Goal: Transaction & Acquisition: Purchase product/service

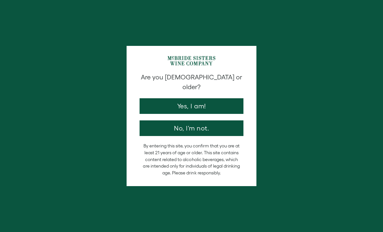
click at [203, 98] on button "Yes, I am!" at bounding box center [192, 106] width 104 height 16
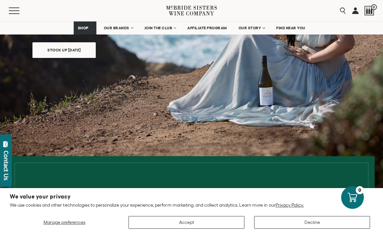
scroll to position [119, 0]
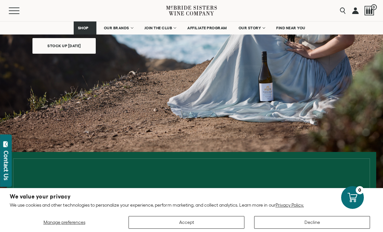
click at [207, 228] on button "Accept" at bounding box center [187, 222] width 116 height 13
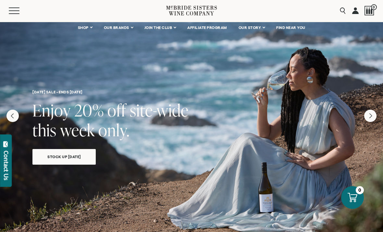
scroll to position [0, 0]
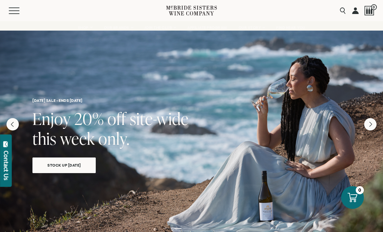
click at [72, 163] on span "Stock Up [DATE]" at bounding box center [64, 164] width 56 height 7
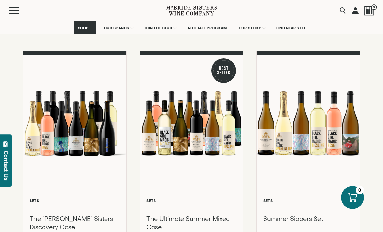
scroll to position [72, 0]
click at [297, 26] on span "FIND NEAR YOU" at bounding box center [291, 28] width 29 height 5
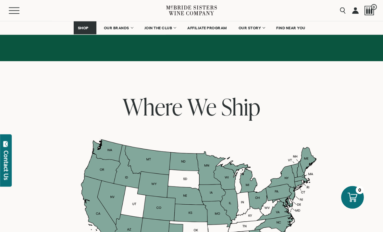
scroll to position [509, 0]
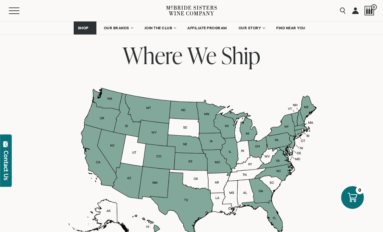
click at [302, 148] on div at bounding box center [192, 161] width 250 height 148
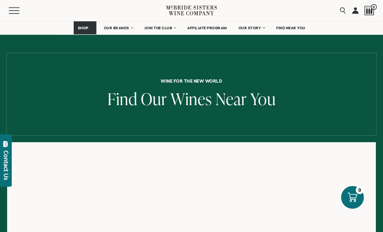
scroll to position [0, 0]
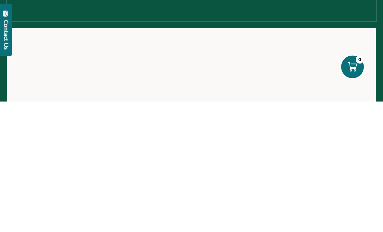
scroll to position [131, 0]
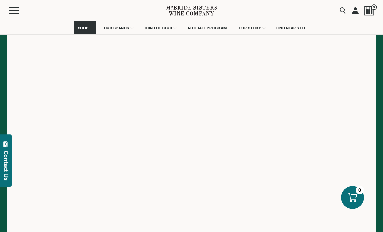
scroll to position [130, 0]
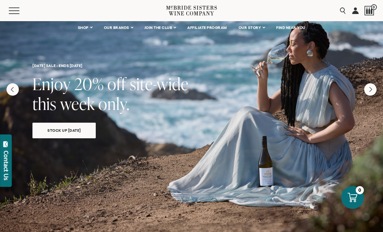
click at [68, 130] on span "Stock Up [DATE]" at bounding box center [64, 129] width 56 height 7
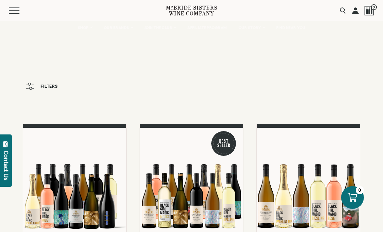
scroll to position [13, 0]
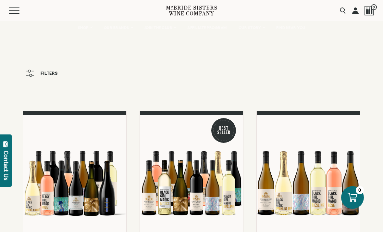
click at [13, 17] on div "Menu" at bounding box center [88, 10] width 158 height 21
click at [15, 13] on button "Menu" at bounding box center [20, 10] width 23 height 6
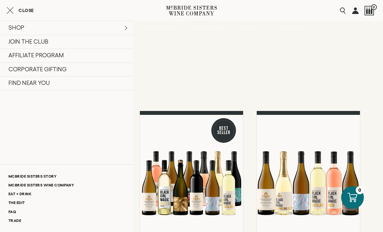
click at [149, 92] on div "Filters" at bounding box center [191, 80] width 383 height 28
click at [9, 12] on icon "Close cart" at bounding box center [9, 10] width 7 height 8
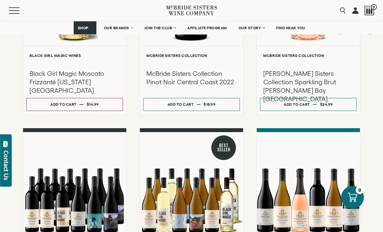
scroll to position [431, 0]
click at [65, 108] on div "Add to cart" at bounding box center [63, 103] width 26 height 9
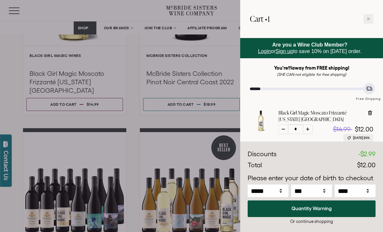
click at [306, 130] on icon at bounding box center [307, 128] width 3 height 3
type input "*"
click at [307, 128] on icon at bounding box center [307, 128] width 3 height 3
type input "*"
click at [303, 125] on input "*" at bounding box center [296, 129] width 15 height 10
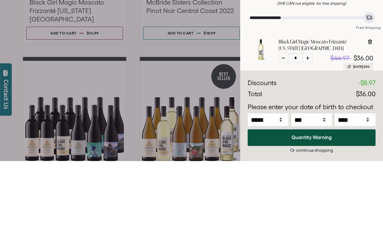
click at [310, 124] on div at bounding box center [308, 129] width 10 height 10
type input "*"
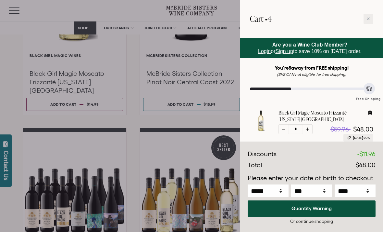
click at [306, 128] on icon at bounding box center [307, 128] width 3 height 3
type input "*"
click at [303, 126] on input "*" at bounding box center [296, 129] width 15 height 10
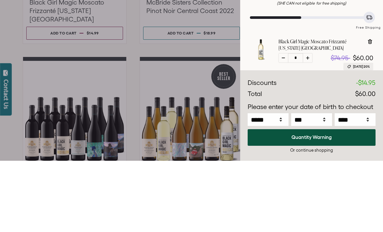
click at [309, 124] on div at bounding box center [308, 129] width 10 height 10
type input "*"
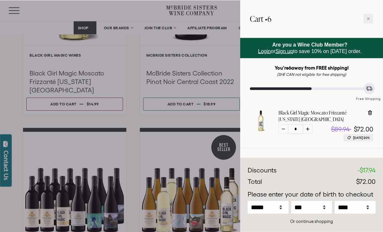
scroll to position [707, 0]
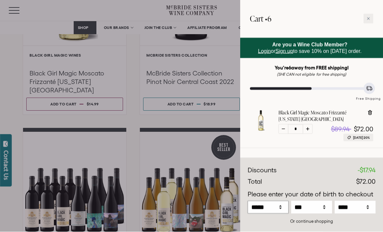
click at [281, 213] on select "***** *** *** *** *** *** *** *** *** *** *** *** ***" at bounding box center [268, 207] width 41 height 13
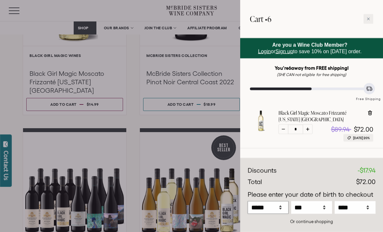
select select "*"
click at [318, 213] on select "*** * * * * * * * * * ** ** ** ** ** ** ** ** ** ** ** ** ** ** ** ** ** ** ** …" at bounding box center [311, 207] width 41 height 13
select select "*"
click at [363, 213] on select "**** **** **** **** **** **** **** **** **** **** **** **** **** **** **** ****…" at bounding box center [355, 207] width 41 height 13
select select "****"
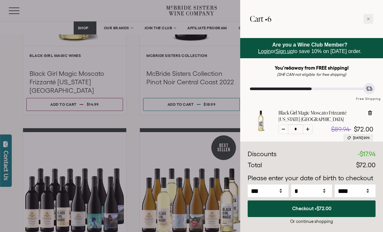
click at [311, 217] on button "Checkout • $72.00" at bounding box center [312, 208] width 128 height 17
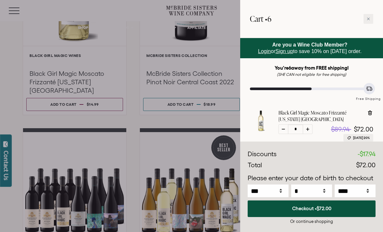
scroll to position [35, 0]
click at [20, 105] on div at bounding box center [191, 116] width 383 height 232
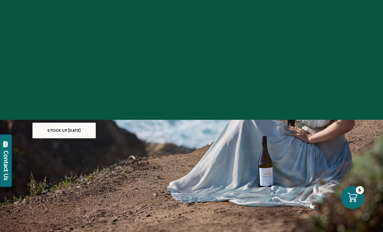
scroll to position [35, 0]
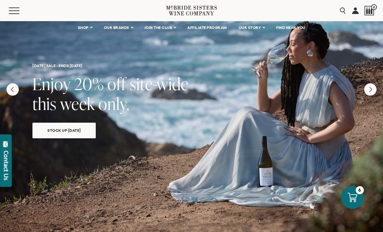
click at [289, 29] on span "FIND NEAR YOU" at bounding box center [291, 27] width 29 height 5
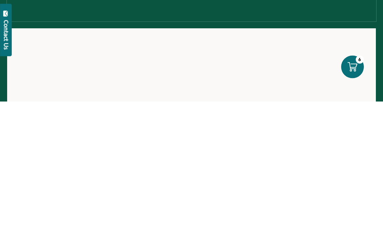
scroll to position [131, 0]
